Goal: Check status: Check status

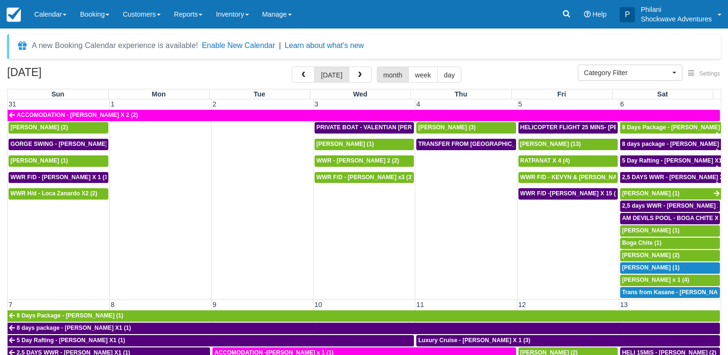
select select
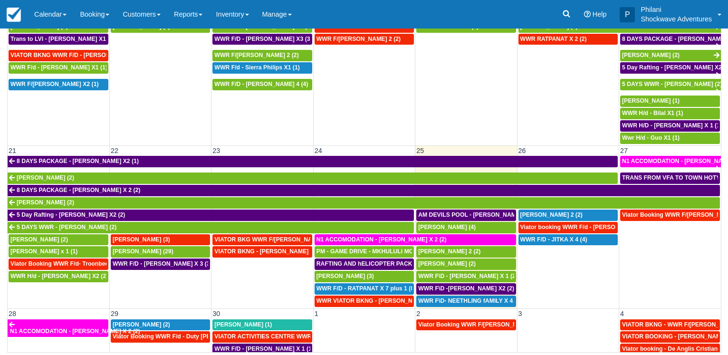
scroll to position [323, 0]
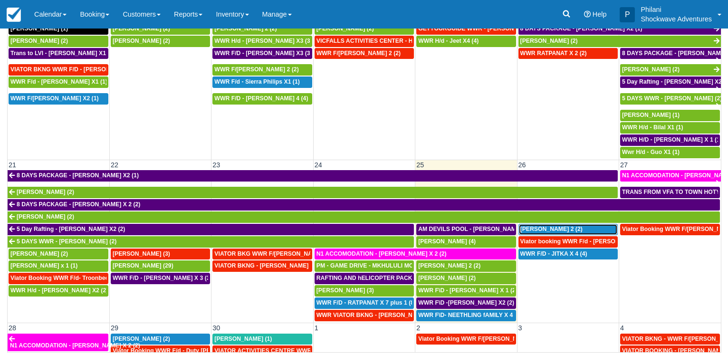
click at [565, 229] on link "[PERSON_NAME] 2 (2)" at bounding box center [567, 229] width 99 height 11
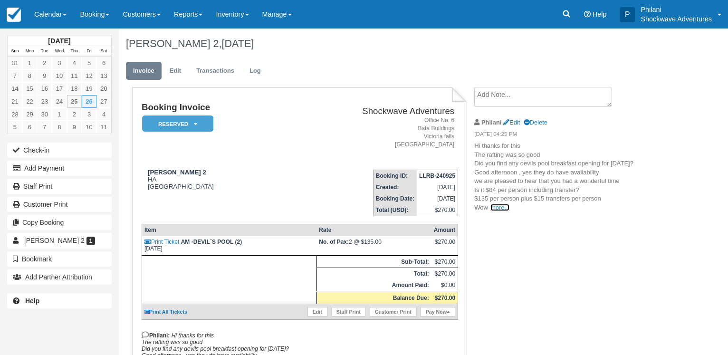
click at [499, 207] on link "more..." at bounding box center [499, 207] width 19 height 7
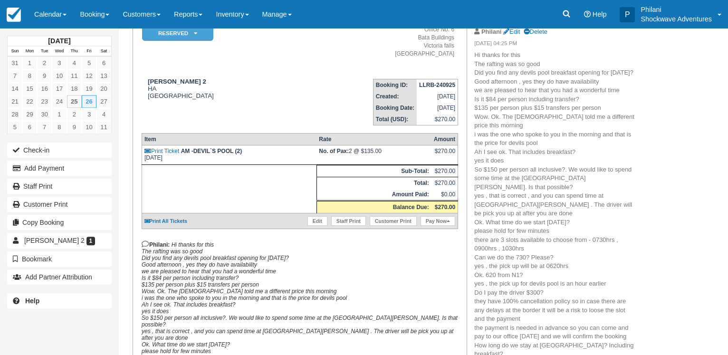
scroll to position [97, 0]
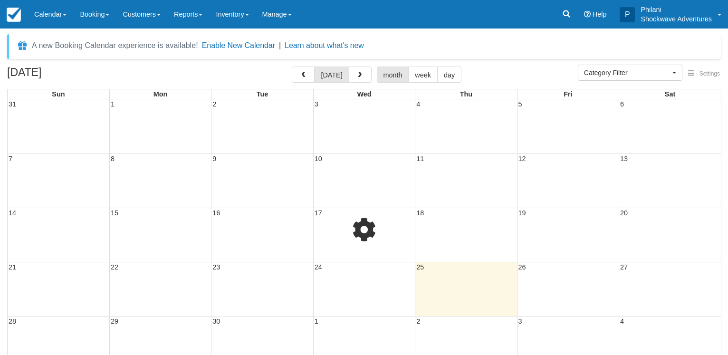
select select
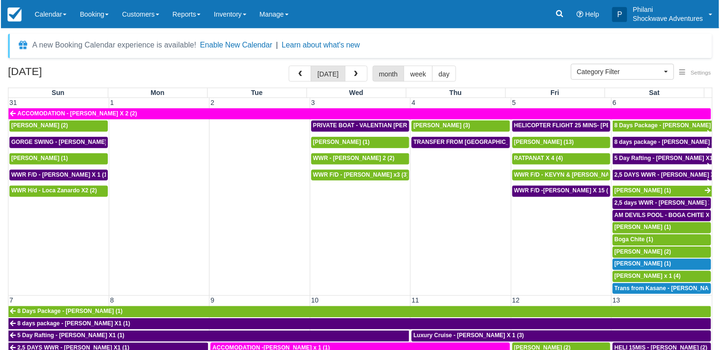
scroll to position [74, 0]
